Goal: Task Accomplishment & Management: Manage account settings

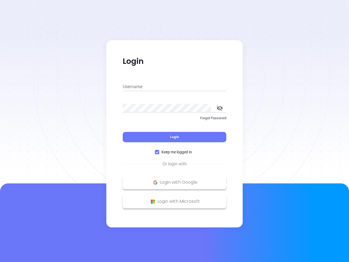
click at [174, 131] on div "Login" at bounding box center [175, 133] width 104 height 17
click at [174, 87] on input "Username" at bounding box center [175, 86] width 104 height 9
click at [220, 108] on icon "toggle password visibility" at bounding box center [220, 107] width 6 height 5
click at [174, 137] on span "Login" at bounding box center [174, 136] width 9 height 5
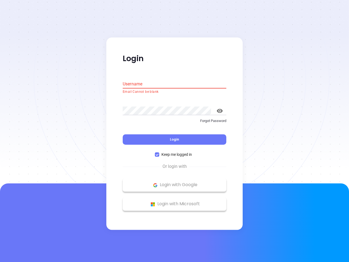
click at [174, 152] on span "Keep me logged in" at bounding box center [176, 155] width 35 height 6
click at [159, 152] on input "Keep me logged in" at bounding box center [157, 154] width 4 height 4
checkbox input "false"
click at [174, 182] on p "Login with Google" at bounding box center [174, 185] width 98 height 8
click at [174, 201] on p "Login with Microsoft" at bounding box center [174, 204] width 98 height 8
